Goal: Navigation & Orientation: Find specific page/section

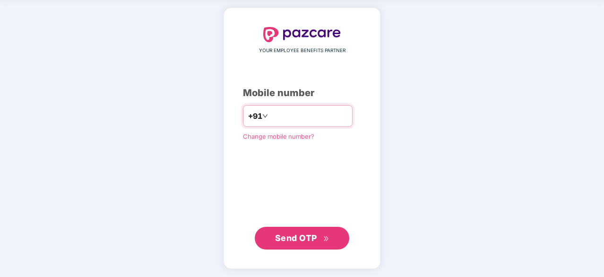
type input "**********"
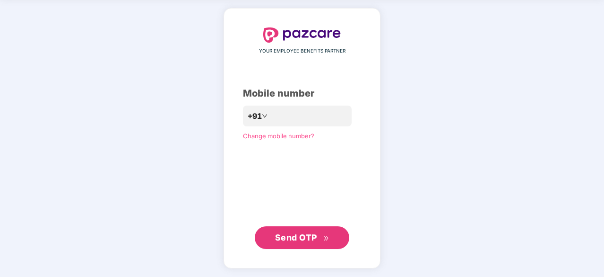
click at [301, 238] on span "Send OTP" at bounding box center [296, 237] width 42 height 10
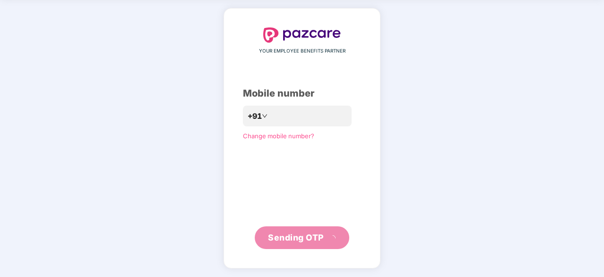
scroll to position [31, 0]
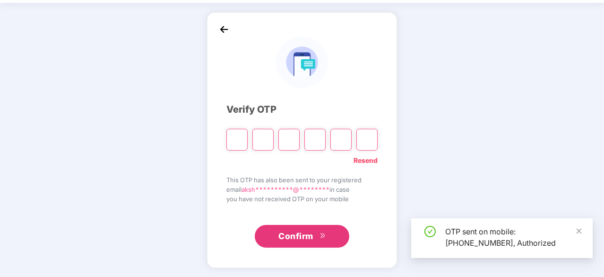
type input "*"
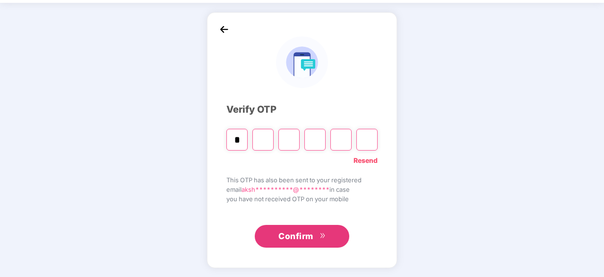
type input "*"
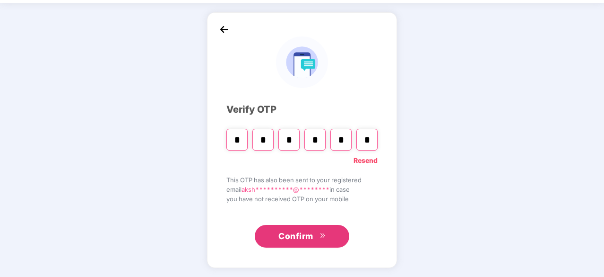
click at [266, 144] on input "*" at bounding box center [263, 140] width 21 height 22
type input "*"
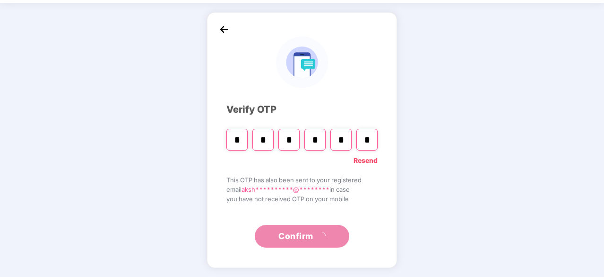
scroll to position [0, 0]
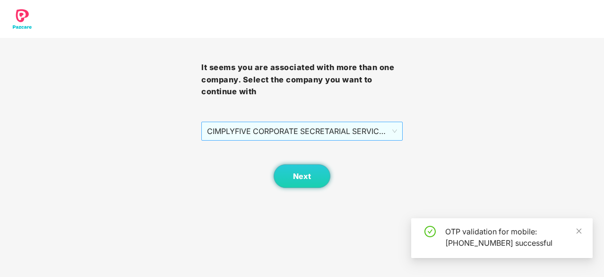
click at [305, 130] on span "CIMPLYFIVE CORPORATE SECRETARIAL SERVICES PRIVATE - DUMMY - ADMIN" at bounding box center [302, 131] width 190 height 18
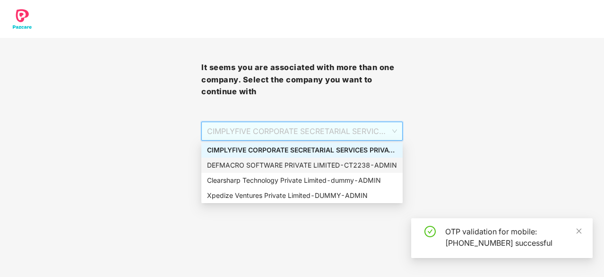
click at [263, 170] on div "DEFMACRO SOFTWARE PRIVATE LIMITED - CT2238 - ADMIN" at bounding box center [302, 165] width 190 height 10
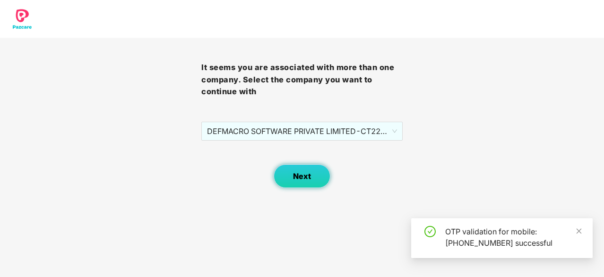
click at [298, 180] on span "Next" at bounding box center [302, 176] width 18 height 9
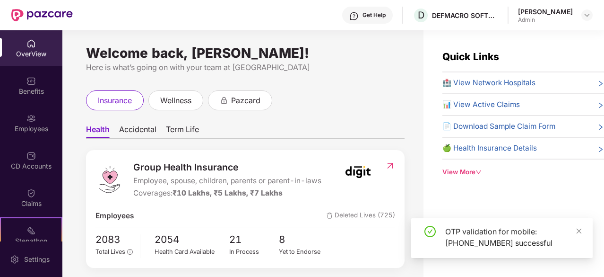
scroll to position [6, 0]
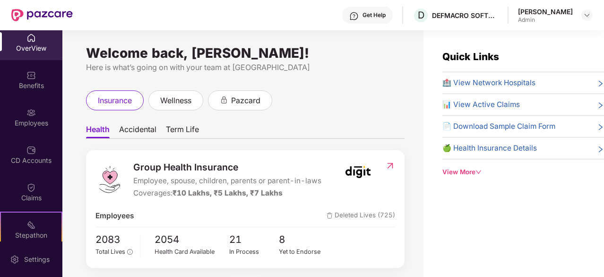
click at [26, 156] on div "CD Accounts" at bounding box center [31, 160] width 62 height 9
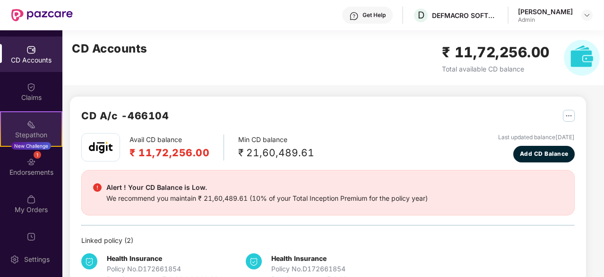
scroll to position [106, 0]
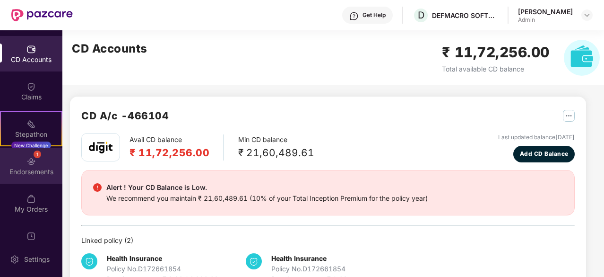
click at [22, 168] on div "Endorsements" at bounding box center [31, 171] width 62 height 9
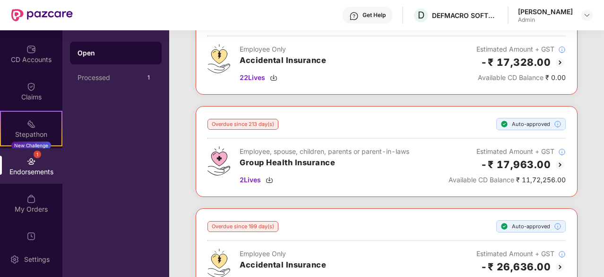
scroll to position [0, 0]
